Goal: Browse casually

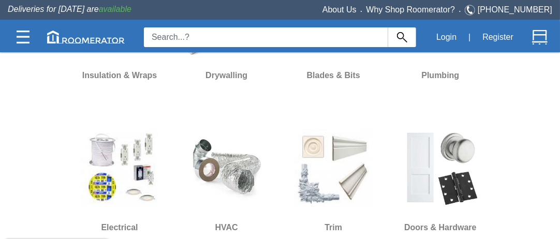
scroll to position [640, 0]
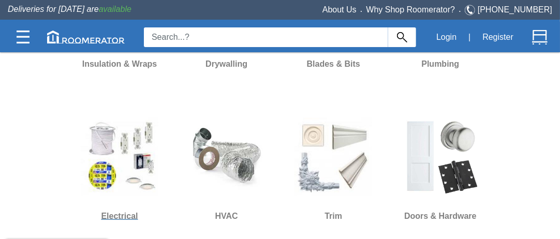
click at [132, 125] on img at bounding box center [120, 157] width 78 height 78
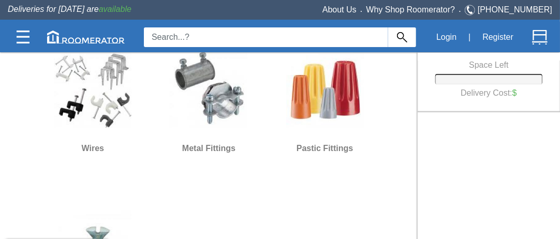
scroll to position [103, 0]
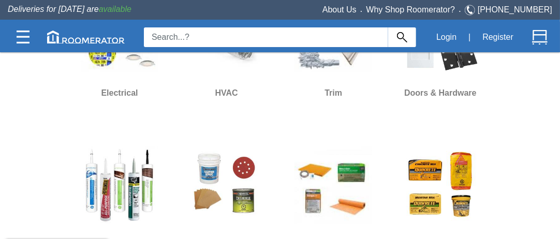
scroll to position [745, 0]
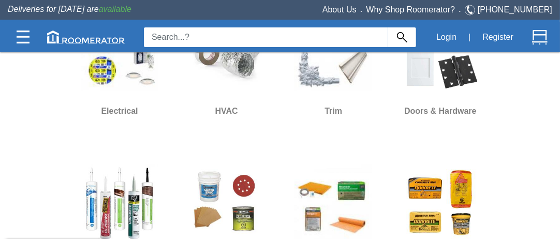
click at [114, 168] on img at bounding box center [120, 204] width 78 height 78
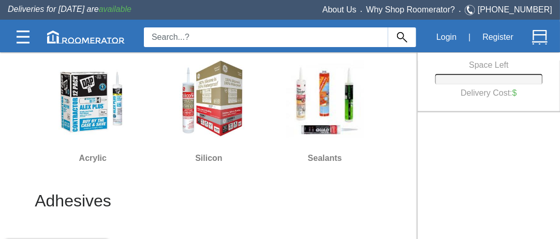
scroll to position [102, 0]
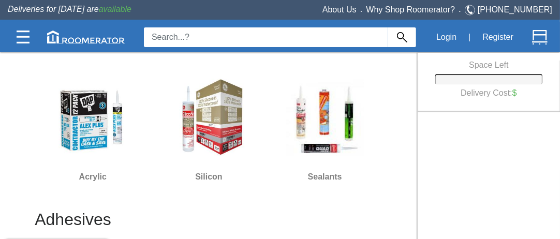
click at [220, 136] on img at bounding box center [209, 118] width 78 height 78
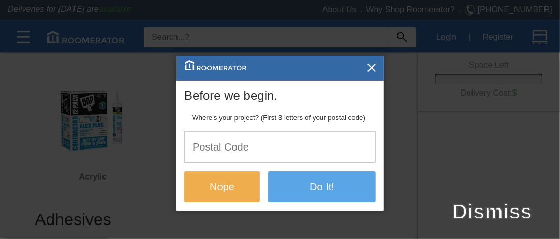
scroll to position [0, 0]
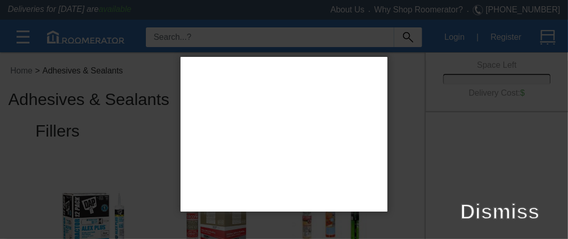
type input "L8E"
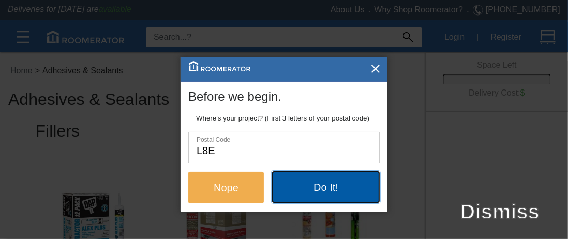
click at [321, 189] on button "Do It!" at bounding box center [326, 186] width 108 height 31
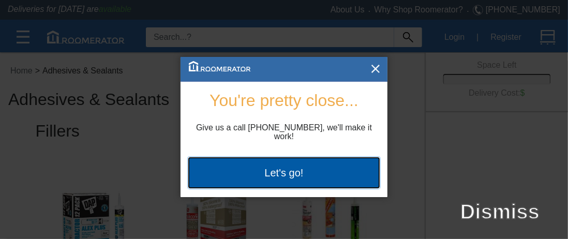
click at [309, 171] on button "Let's go!" at bounding box center [283, 172] width 191 height 31
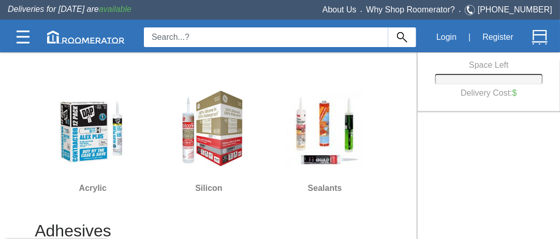
scroll to position [103, 0]
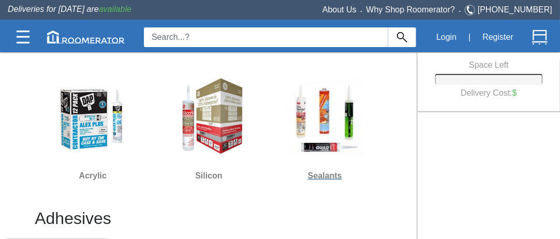
click at [319, 126] on img at bounding box center [325, 117] width 78 height 78
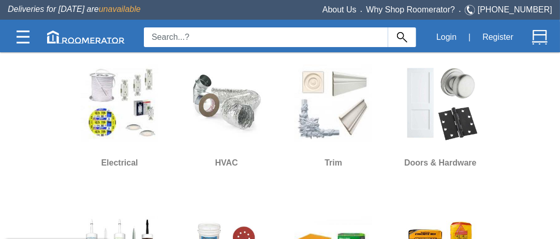
scroll to position [486, 0]
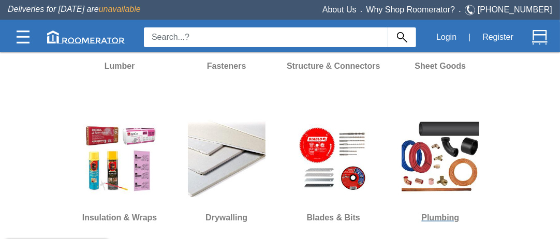
click at [430, 119] on img at bounding box center [440, 158] width 78 height 78
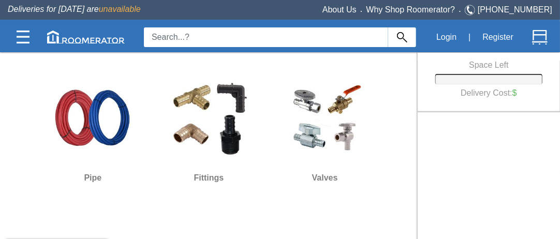
scroll to position [103, 0]
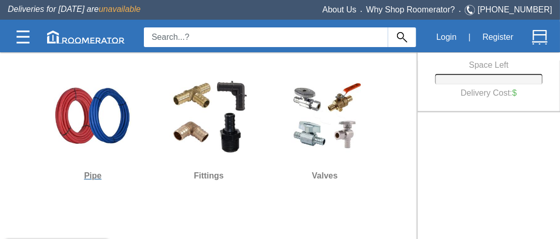
click at [101, 135] on img at bounding box center [93, 117] width 78 height 78
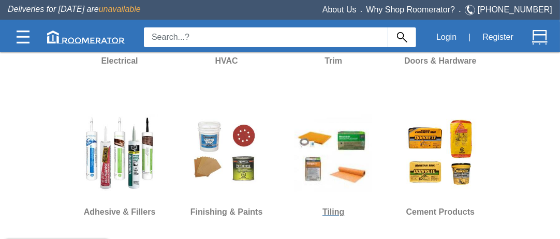
scroll to position [797, 0]
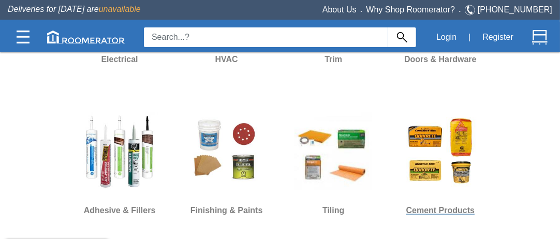
click at [434, 129] on img at bounding box center [440, 152] width 78 height 78
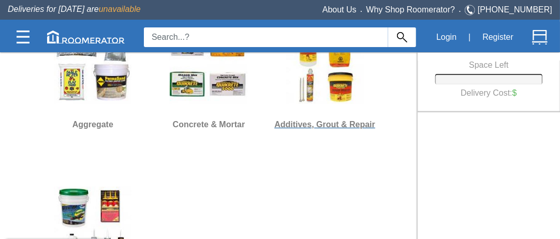
scroll to position [155, 0]
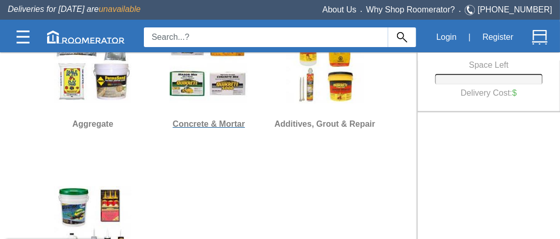
click at [236, 124] on h6 "Concrete & Mortar" at bounding box center [209, 123] width 108 height 13
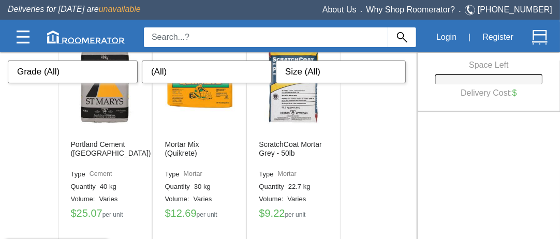
scroll to position [929, 0]
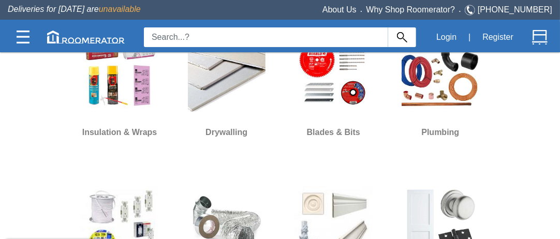
scroll to position [590, 0]
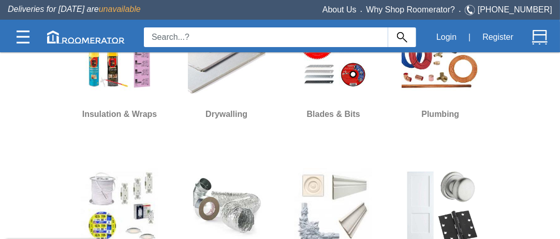
click at [210, 168] on img at bounding box center [227, 207] width 78 height 78
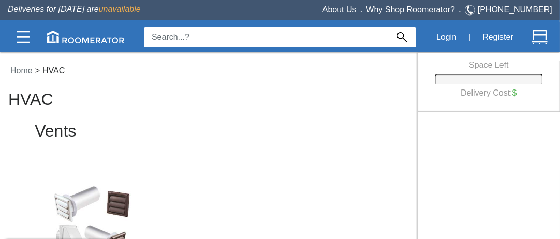
scroll to position [1055, 0]
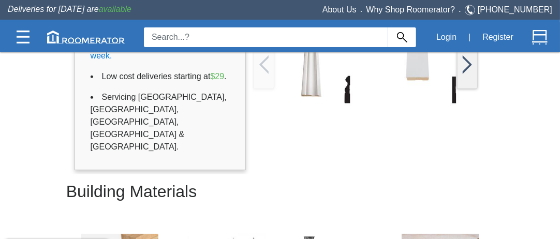
scroll to position [155, 0]
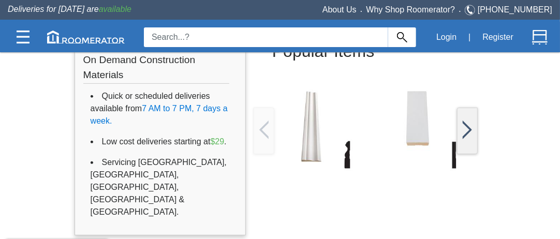
click at [468, 125] on img at bounding box center [466, 130] width 9 height 19
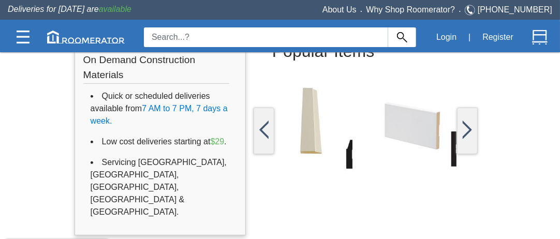
click at [468, 125] on img at bounding box center [466, 130] width 9 height 19
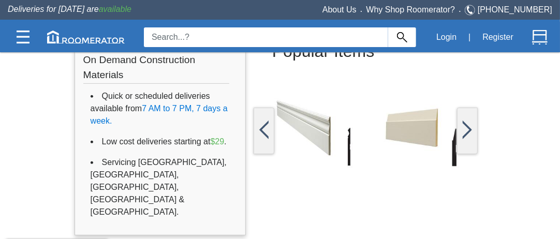
click at [468, 125] on img at bounding box center [466, 130] width 9 height 19
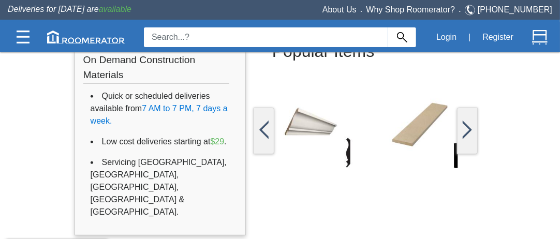
click at [468, 125] on img at bounding box center [466, 130] width 9 height 19
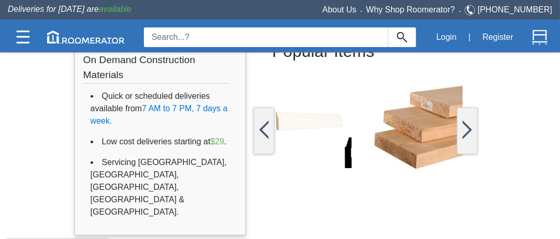
click at [468, 125] on img at bounding box center [466, 130] width 9 height 19
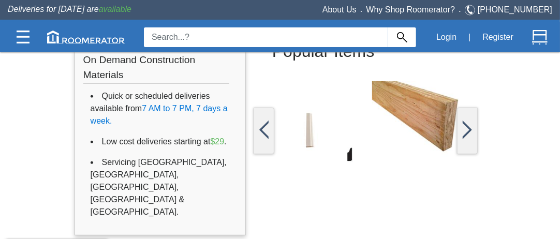
click at [270, 128] on div at bounding box center [264, 126] width 20 height 36
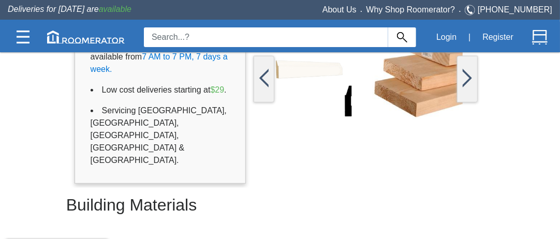
scroll to position [0, 0]
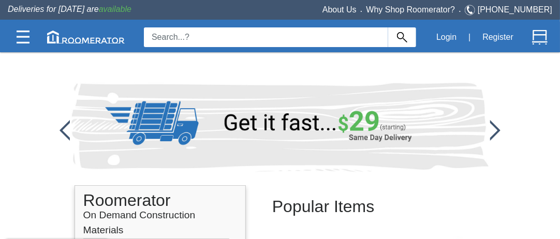
click at [495, 126] on img at bounding box center [495, 130] width 10 height 21
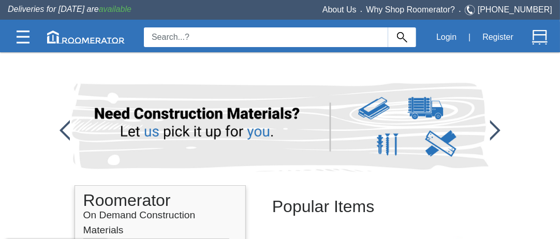
click at [493, 127] on div at bounding box center [280, 127] width 428 height 89
click at [491, 125] on div at bounding box center [280, 127] width 428 height 89
click at [63, 124] on img at bounding box center [64, 130] width 10 height 21
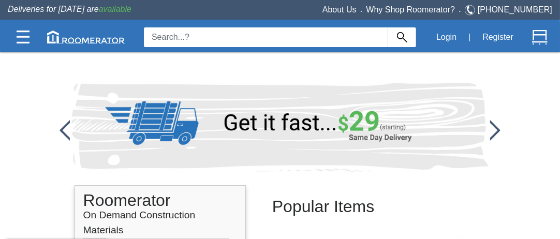
click at [63, 124] on img at bounding box center [64, 130] width 10 height 21
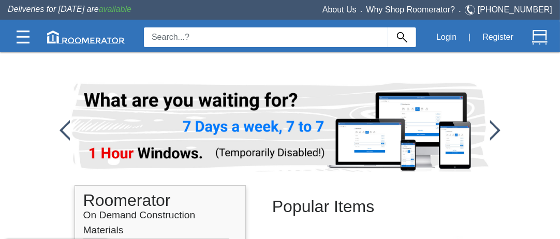
click at [63, 124] on img at bounding box center [64, 130] width 10 height 21
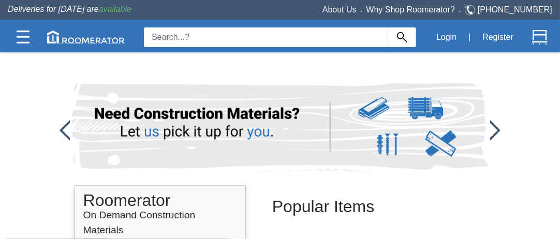
click at [63, 124] on img at bounding box center [64, 130] width 10 height 21
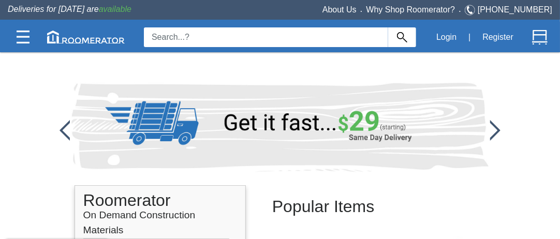
click at [63, 124] on img at bounding box center [64, 130] width 10 height 21
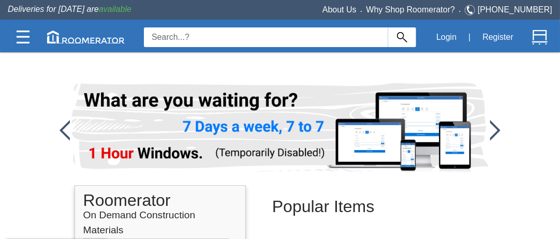
click at [63, 124] on img at bounding box center [64, 130] width 10 height 21
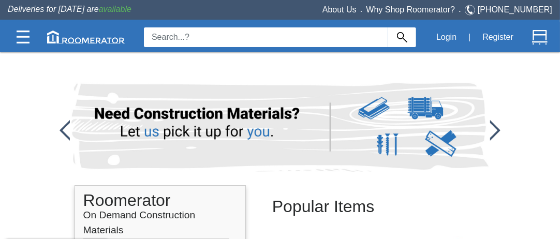
click at [63, 124] on img at bounding box center [64, 130] width 10 height 21
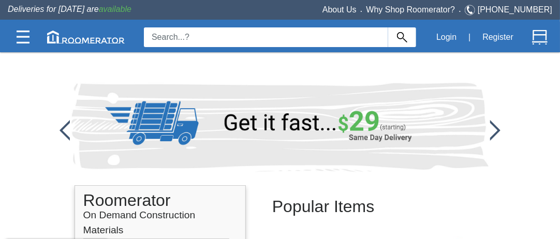
click at [63, 124] on img at bounding box center [64, 130] width 10 height 21
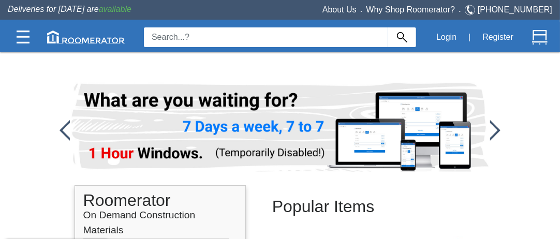
click at [63, 124] on img at bounding box center [64, 130] width 10 height 21
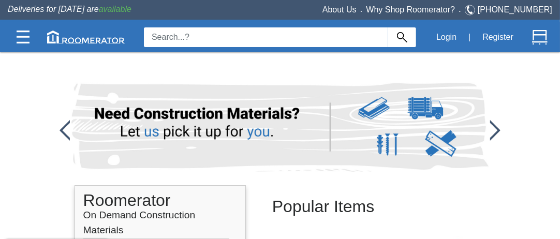
click at [63, 124] on img at bounding box center [64, 130] width 10 height 21
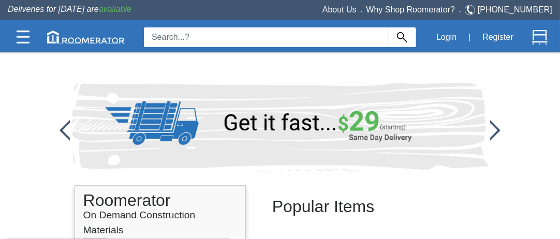
click at [64, 124] on img at bounding box center [64, 130] width 10 height 21
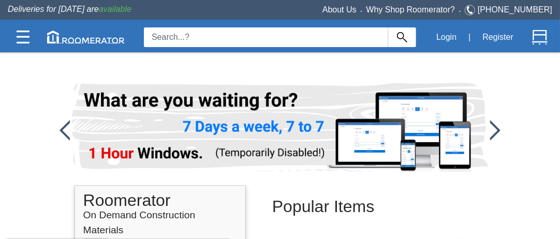
click at [64, 124] on img at bounding box center [64, 130] width 10 height 21
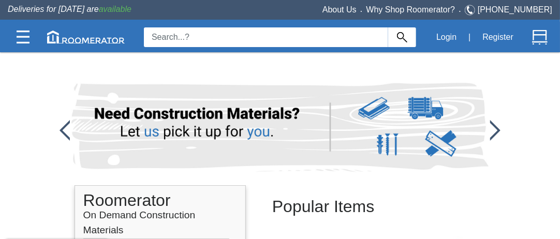
click at [64, 125] on img at bounding box center [64, 130] width 10 height 21
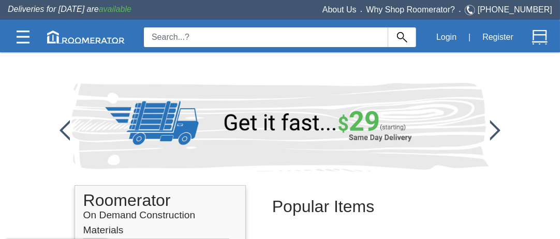
click at [64, 125] on img at bounding box center [64, 130] width 10 height 21
